Goal: Transaction & Acquisition: Purchase product/service

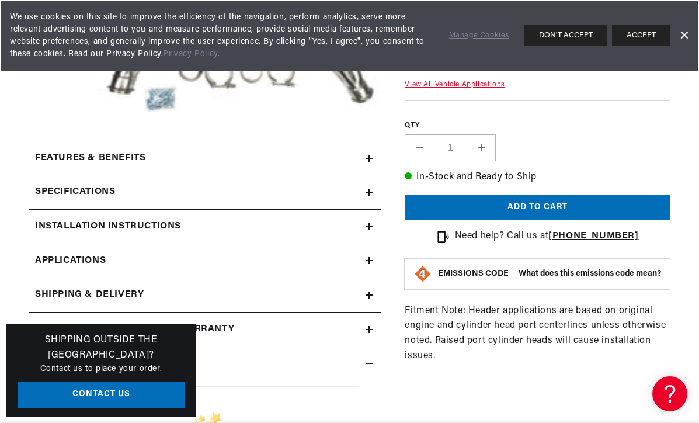
scroll to position [0, 354]
click at [370, 156] on icon at bounding box center [368, 158] width 7 height 7
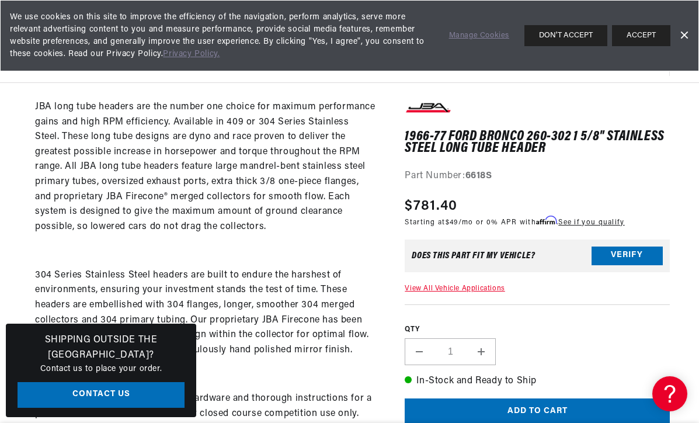
scroll to position [0, 0]
click at [617, 247] on button "Verify" at bounding box center [626, 255] width 71 height 19
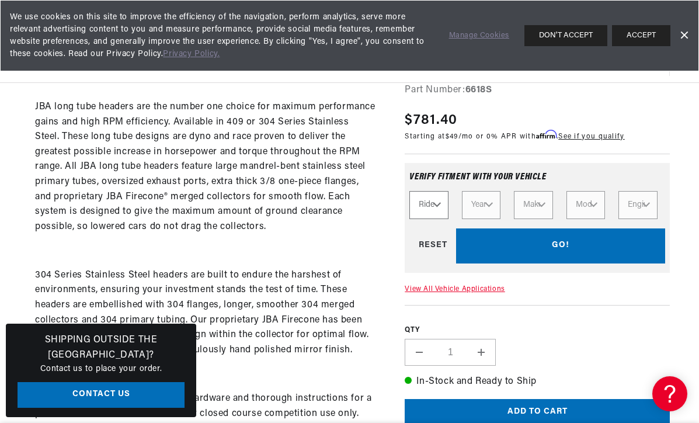
scroll to position [0, 354]
select select "Automotive"
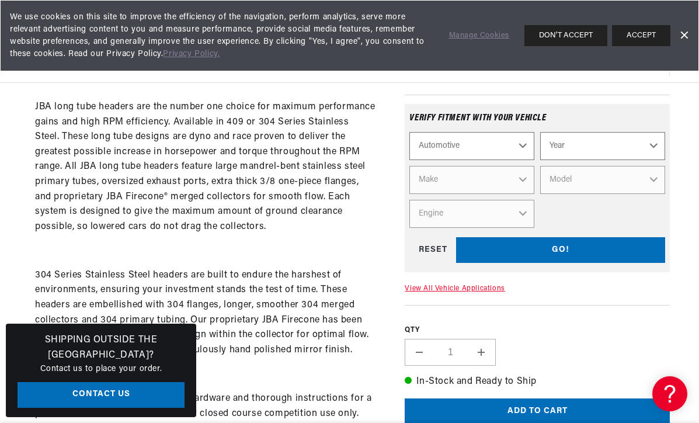
select select "1966"
select select "Ford"
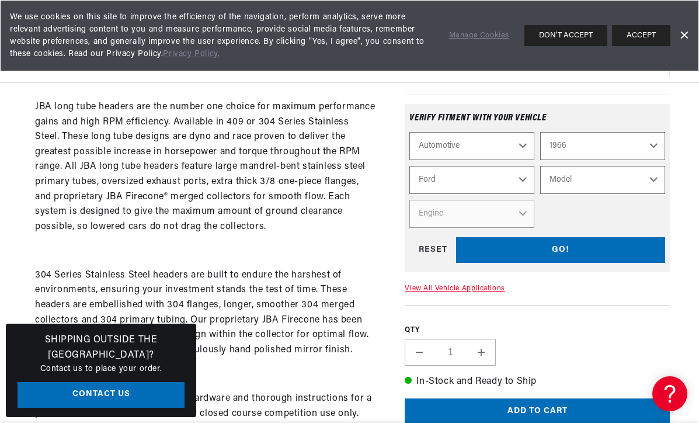
scroll to position [0, 354]
select select "Bronco"
select select "302cid-5.0L"
select select "Engine"
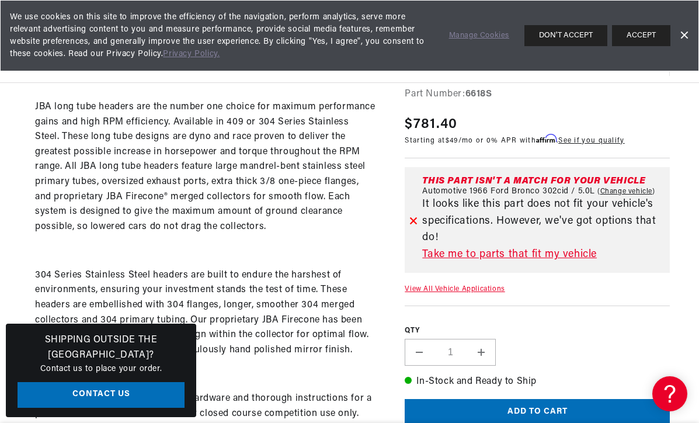
scroll to position [0, 0]
click at [491, 256] on link "Take me to parts that fit my vehicle" at bounding box center [543, 254] width 243 height 17
